Goal: Participate in discussion: Engage in conversation with other users on a specific topic

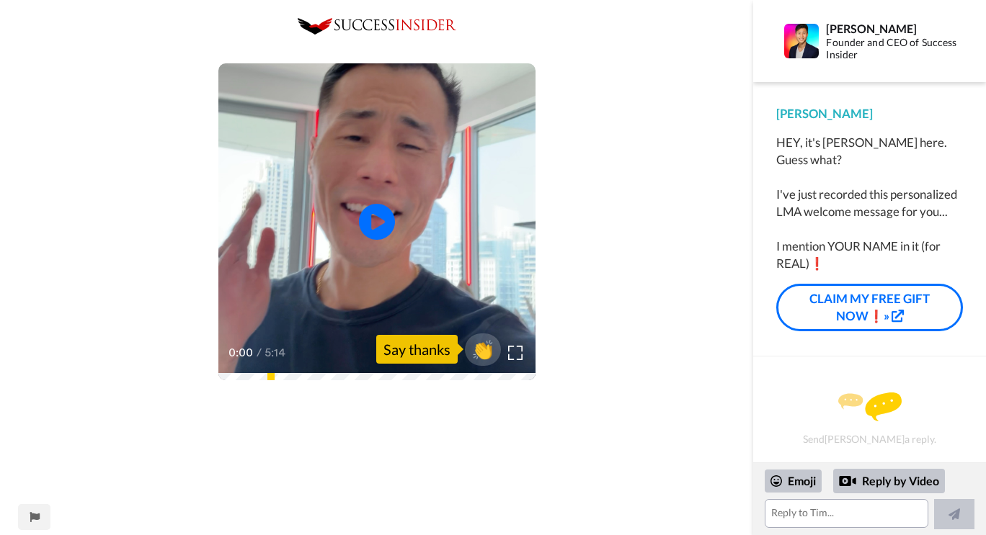
click at [378, 220] on icon "Play/Pause" at bounding box center [377, 221] width 36 height 65
click at [485, 352] on span "👏" at bounding box center [482, 349] width 45 height 29
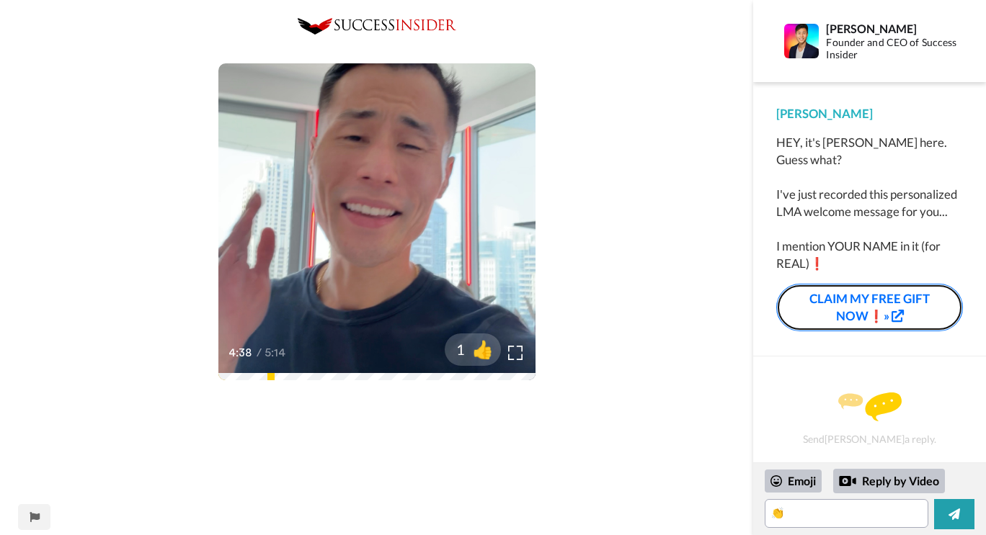
click at [856, 303] on link "CLAIM MY FREE GIFT NOW❗»" at bounding box center [869, 308] width 187 height 48
click at [816, 520] on textarea "👏" at bounding box center [845, 513] width 163 height 29
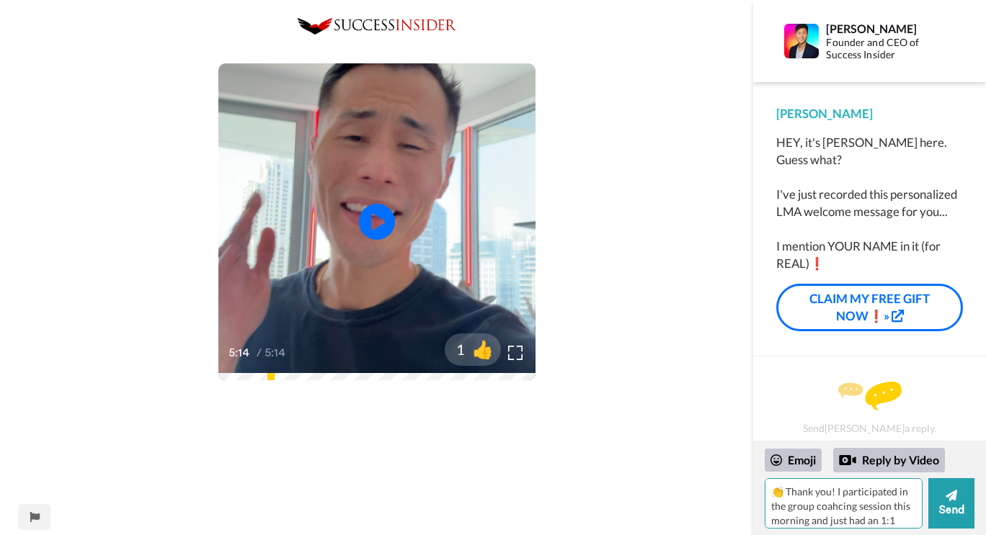
scroll to position [13, 0]
click at [842, 491] on textarea "👏 Thank you! I participated in the group coahcing session this morning and just…" at bounding box center [843, 503] width 158 height 50
click at [847, 524] on textarea "👏 Thank you! I participated in the group coaching session this morning and just…" at bounding box center [843, 503] width 158 height 50
type textarea "👏 Thank you! I participated in the group coaching session this morning and just…"
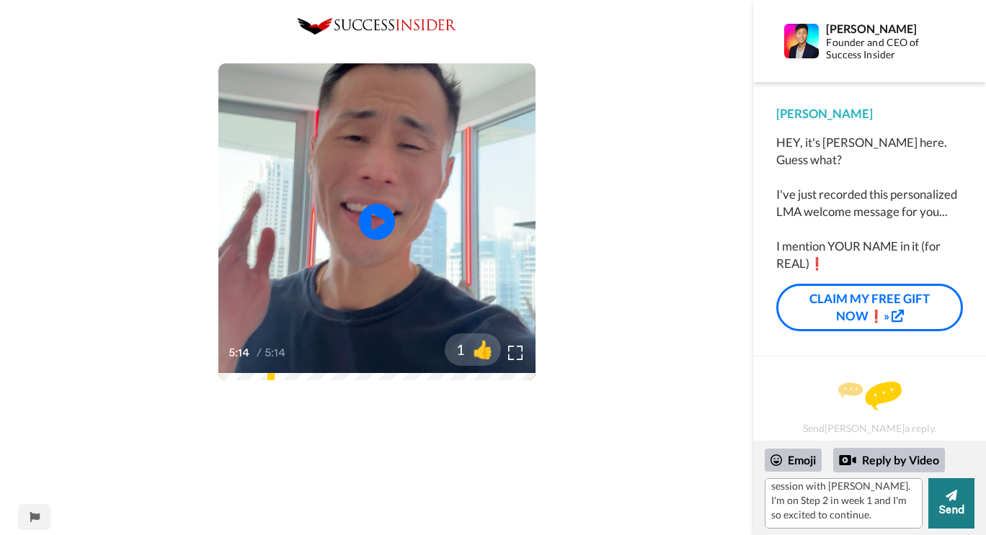
click at [959, 503] on button "Send" at bounding box center [951, 503] width 46 height 50
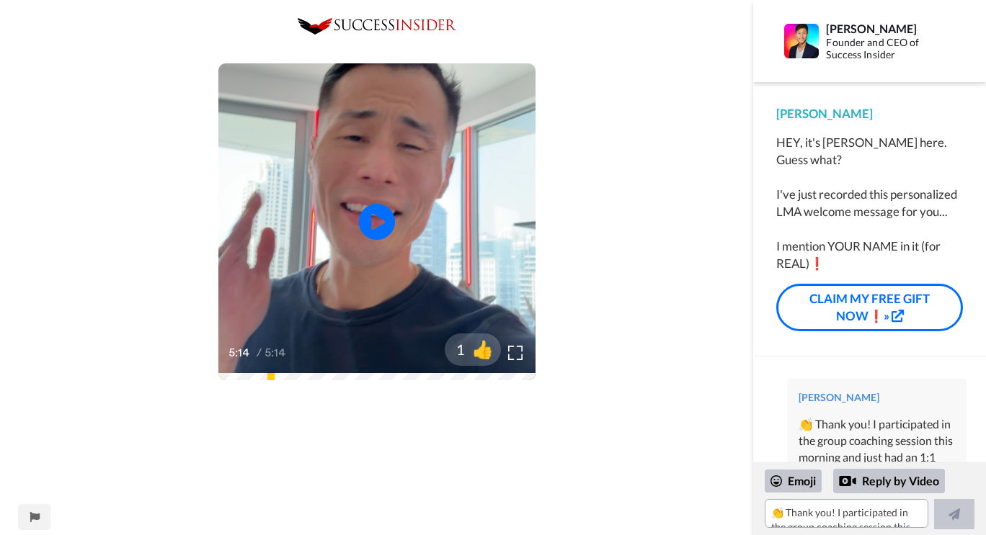
scroll to position [0, 0]
